Goal: Check status: Check status

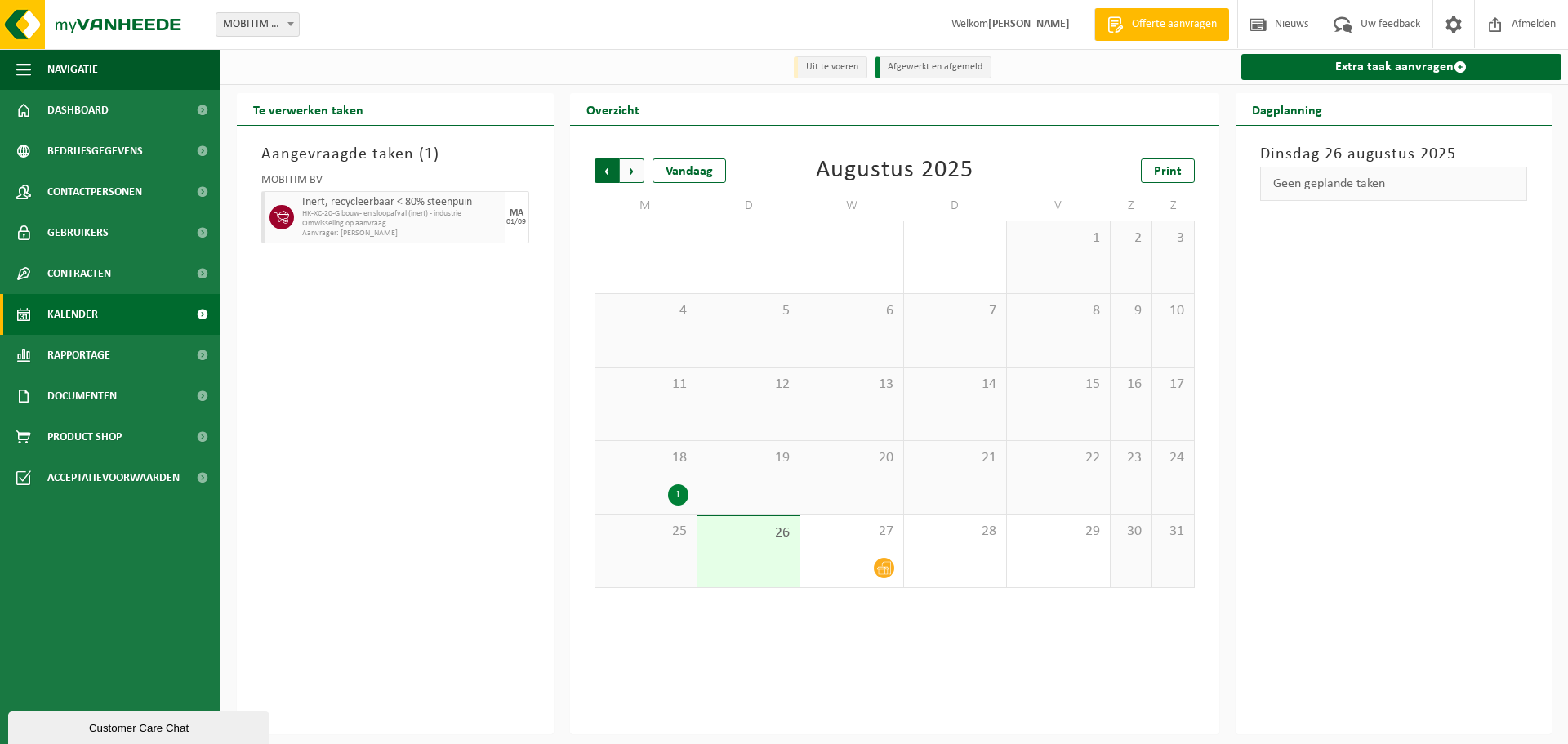
click at [639, 171] on span "Volgende" at bounding box center [631, 170] width 24 height 24
click at [642, 169] on span "Volgende" at bounding box center [631, 170] width 24 height 24
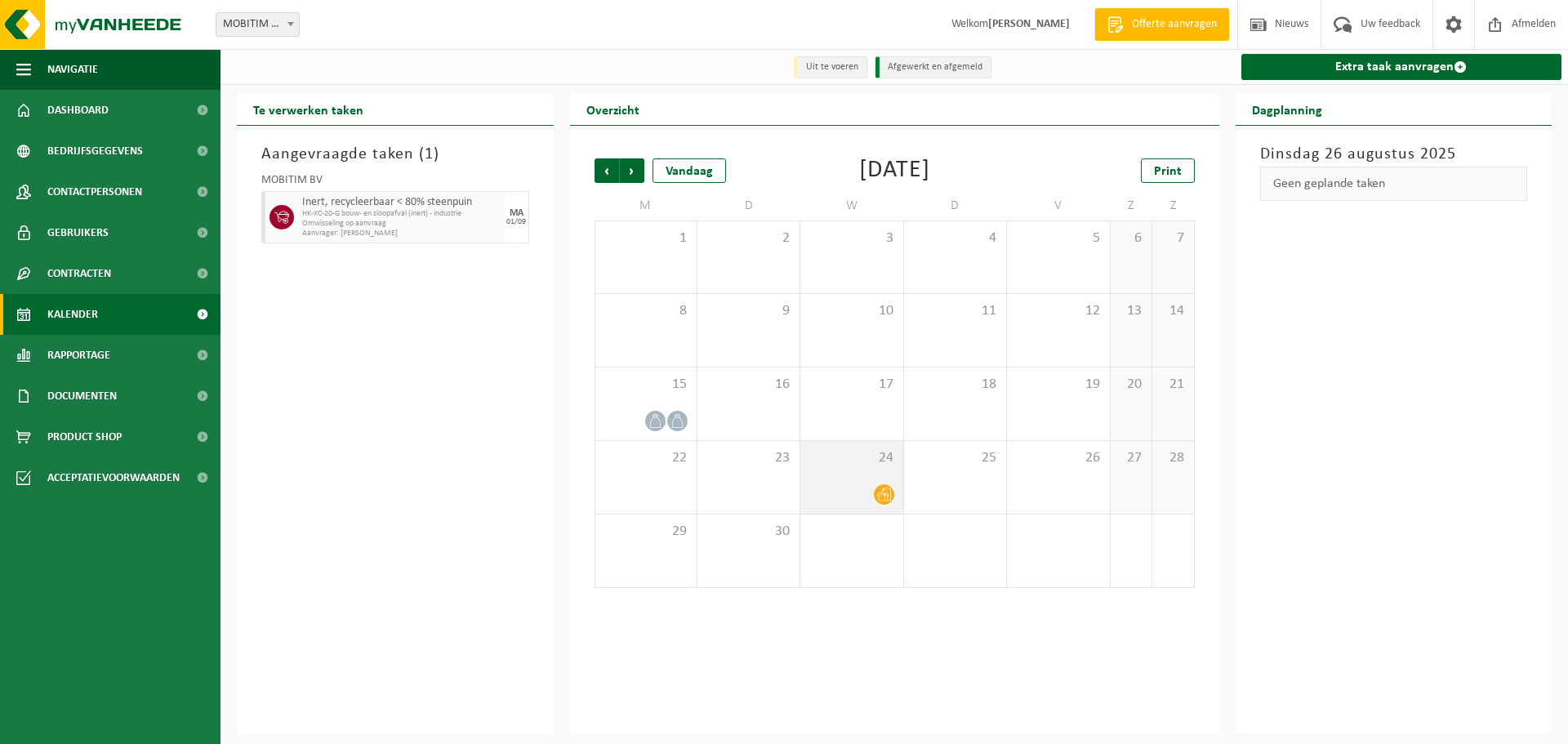
click at [851, 489] on div at bounding box center [851, 495] width 86 height 22
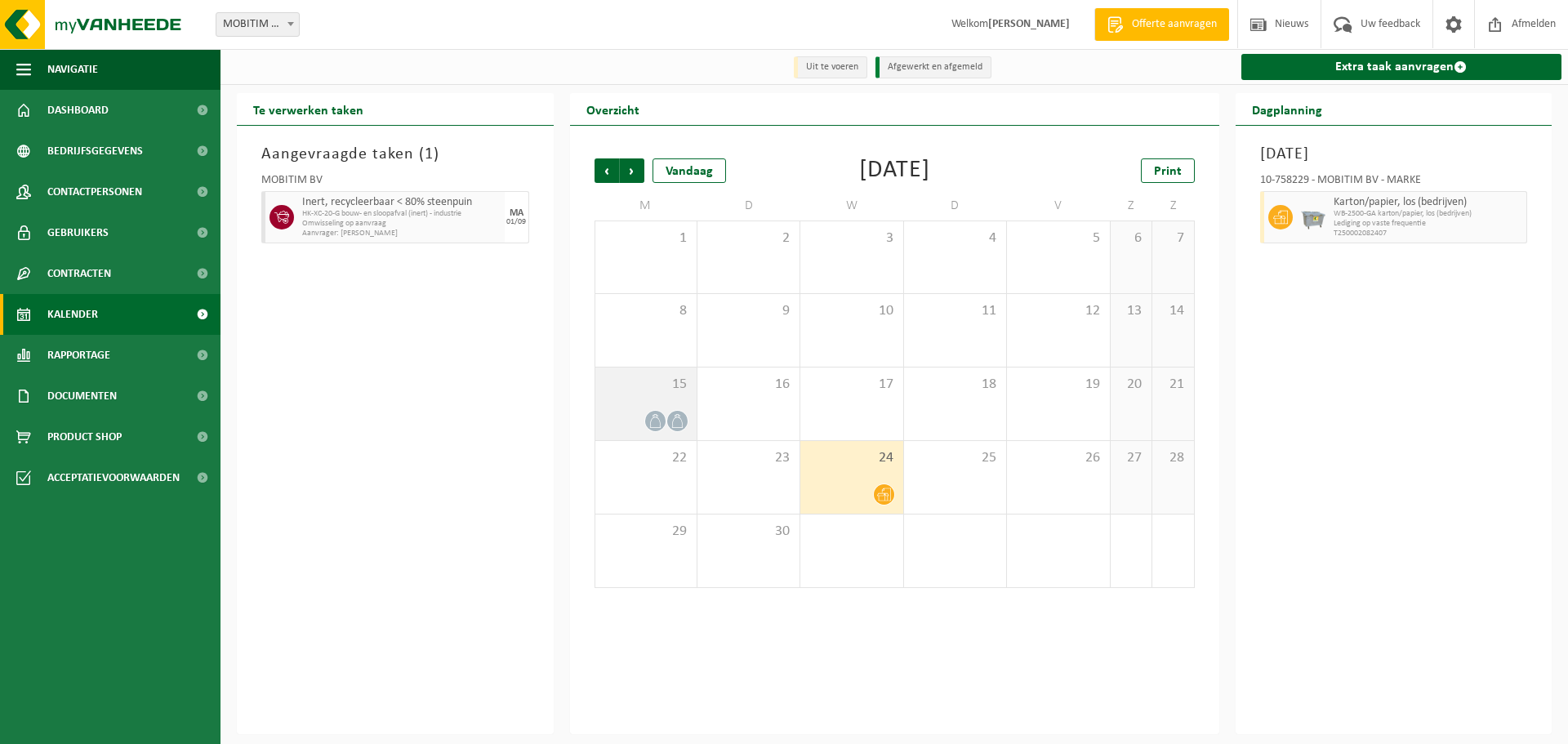
click at [645, 420] on span at bounding box center [655, 420] width 20 height 20
